Goal: Find specific page/section: Find specific page/section

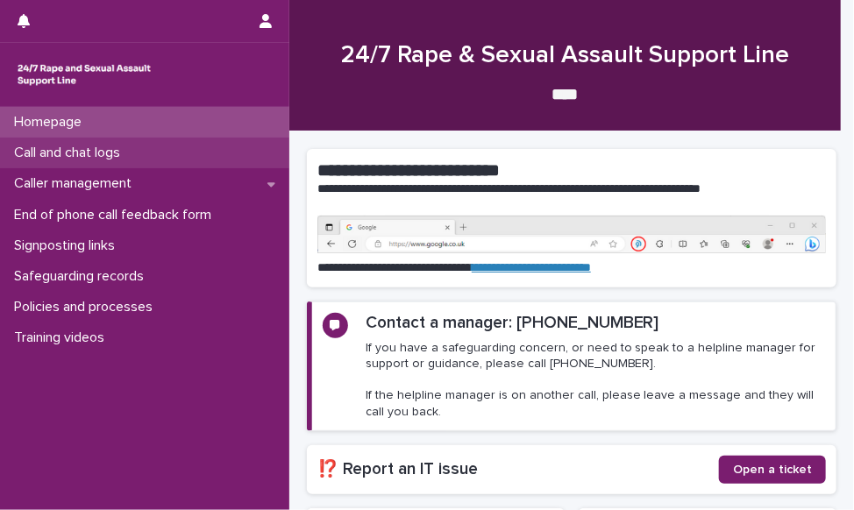
click at [105, 146] on p "Call and chat logs" at bounding box center [70, 153] width 127 height 17
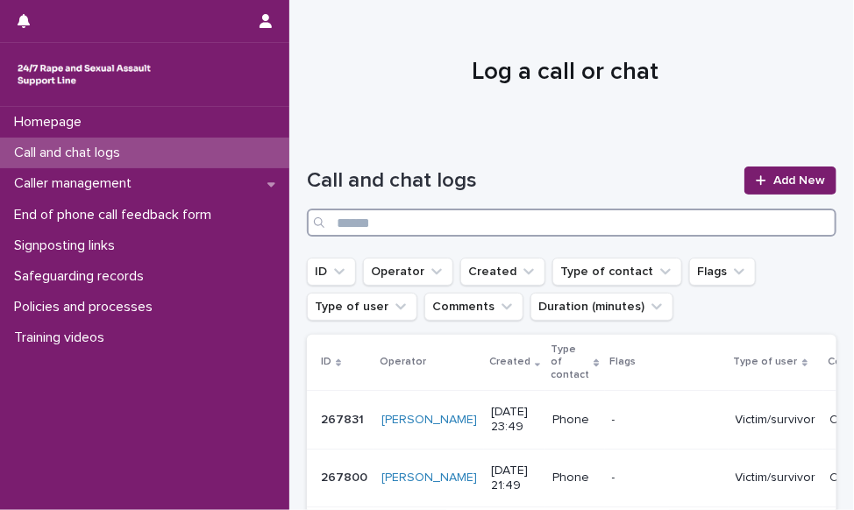
click at [430, 216] on input "Search" at bounding box center [572, 223] width 530 height 28
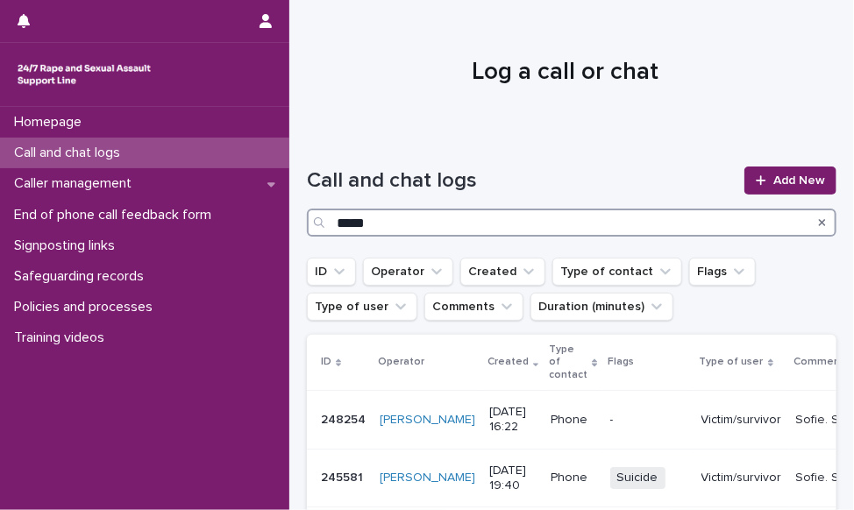
type input "*****"
